Goal: Find specific page/section: Find specific page/section

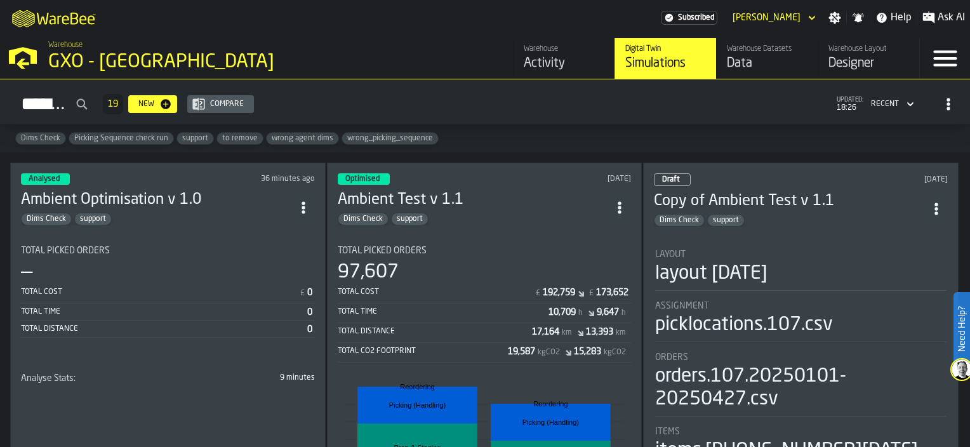
click at [578, 63] on div "Activity" at bounding box center [564, 64] width 81 height 18
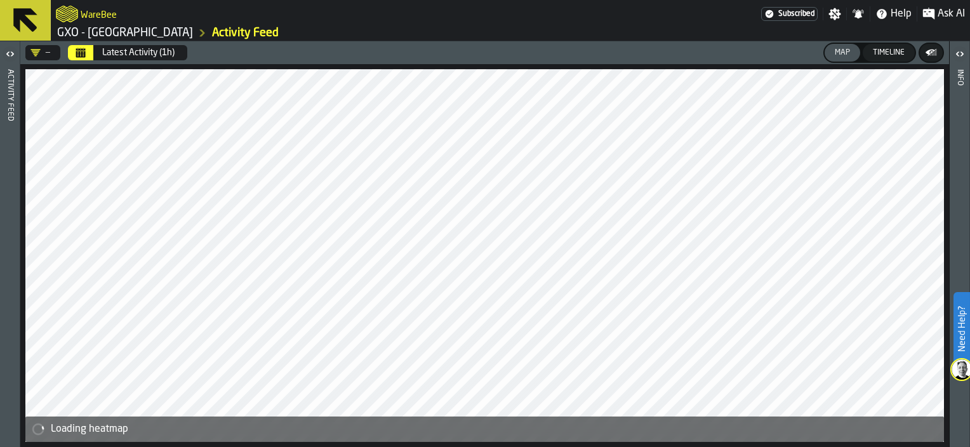
click at [69, 50] on button "Calendar" at bounding box center [80, 52] width 25 height 15
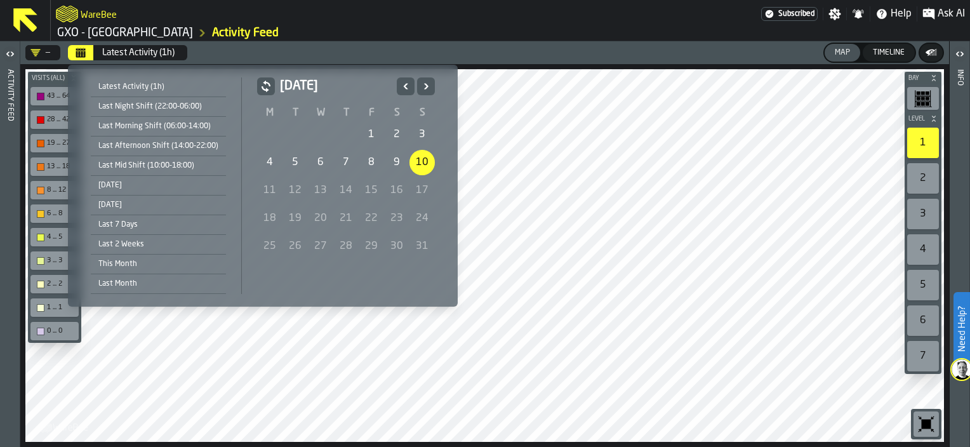
click at [274, 162] on div "4" at bounding box center [269, 162] width 25 height 25
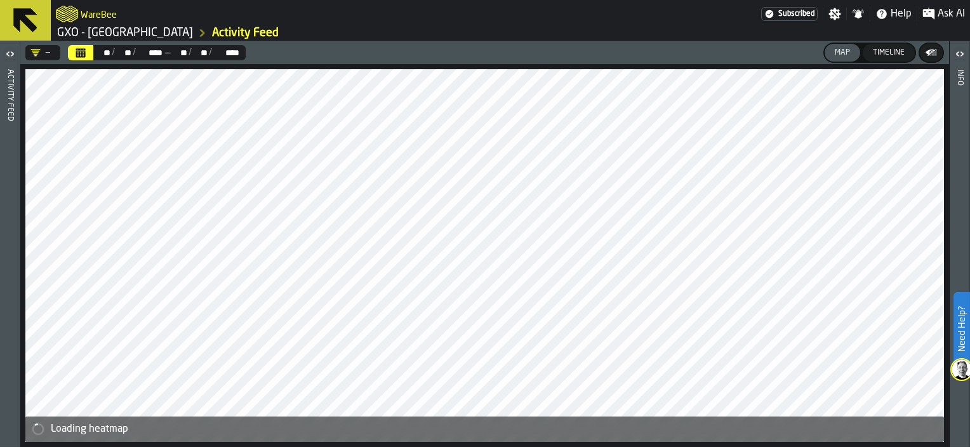
click at [83, 53] on icon "Calendar" at bounding box center [81, 54] width 10 height 6
click at [48, 53] on div "—" at bounding box center [40, 53] width 20 height 10
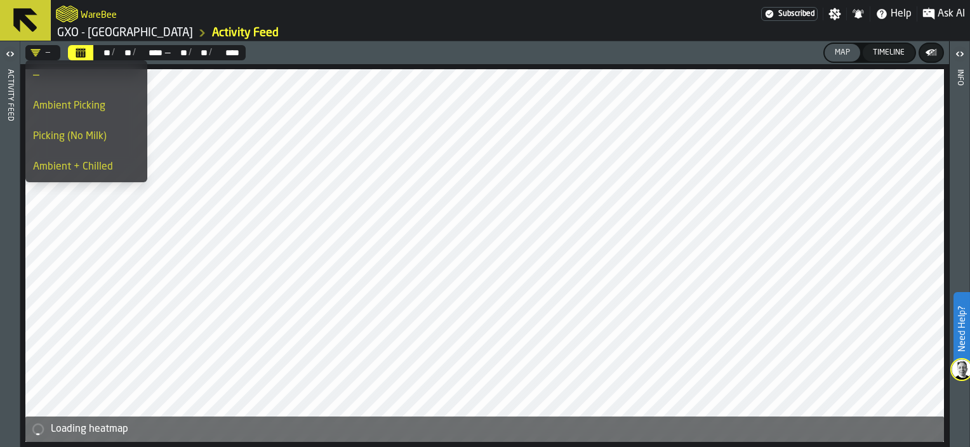
click at [57, 101] on div "Ambient Picking" at bounding box center [86, 105] width 107 height 15
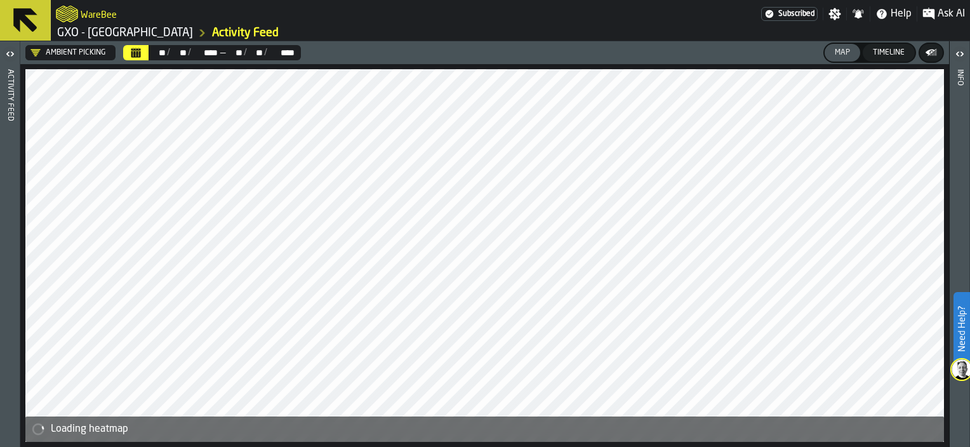
click at [13, 55] on icon "button-toggle-Open" at bounding box center [10, 53] width 15 height 15
